Goal: Check status: Check status

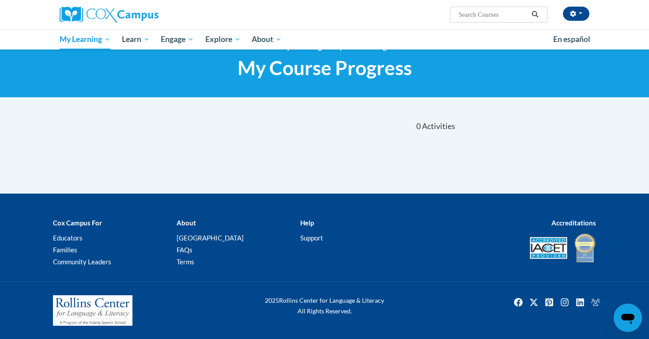
scroll to position [21, 0]
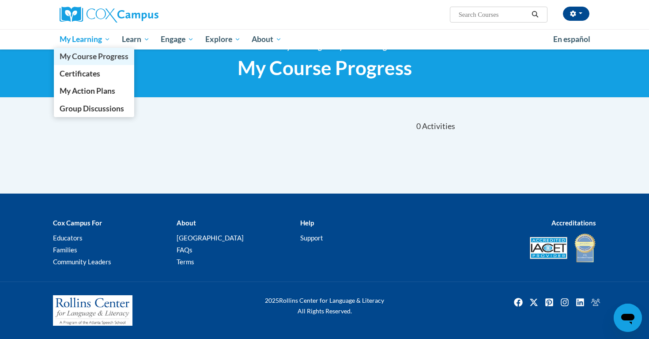
click at [84, 57] on span "My Course Progress" at bounding box center [94, 56] width 69 height 9
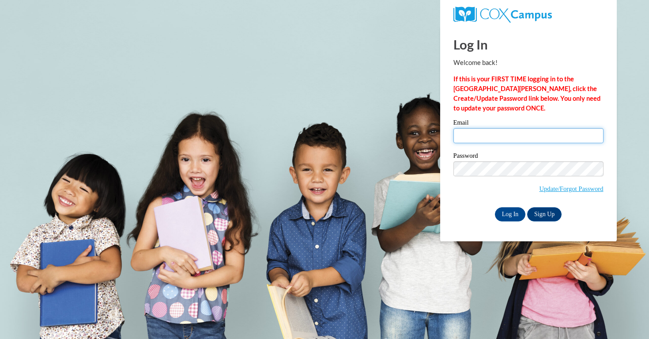
click at [485, 139] on input "Email" at bounding box center [528, 135] width 150 height 15
type input "tfsmith887@mail.jamessprunt.edu"
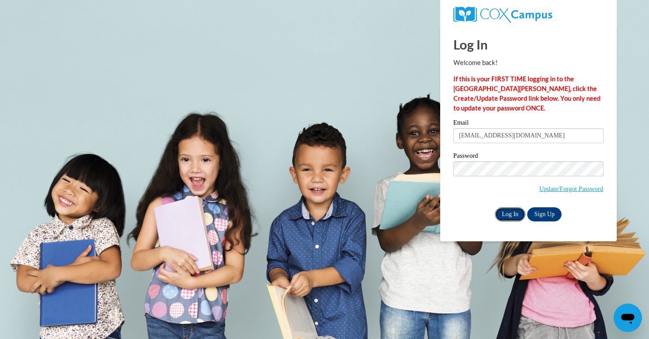
click at [508, 214] on input "Log In" at bounding box center [510, 214] width 31 height 14
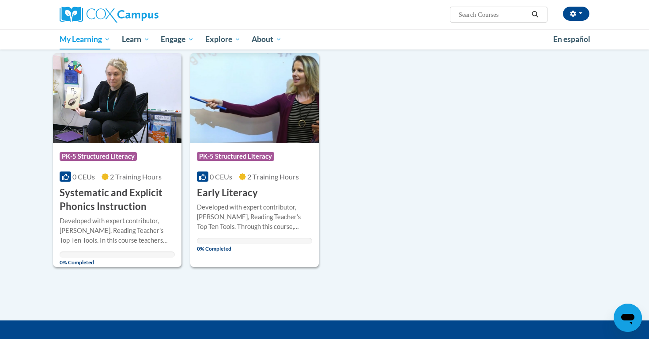
scroll to position [108, 0]
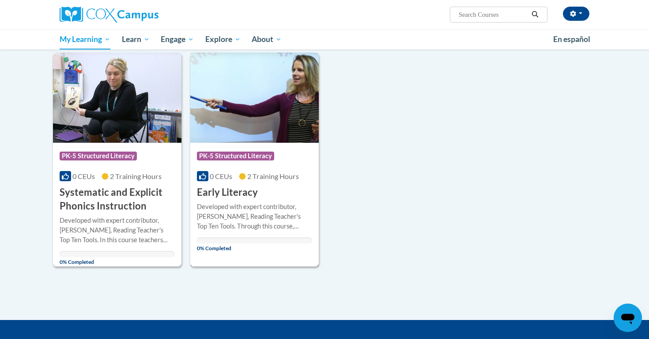
click at [288, 132] on img at bounding box center [254, 98] width 128 height 90
